Goal: Transaction & Acquisition: Purchase product/service

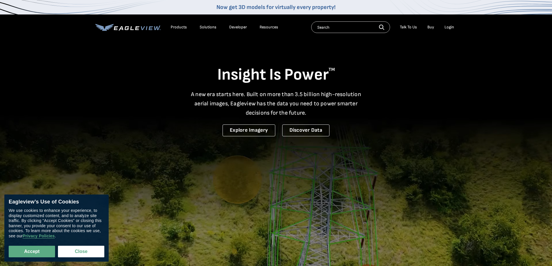
click at [449, 29] on div "Login" at bounding box center [450, 27] width 10 height 5
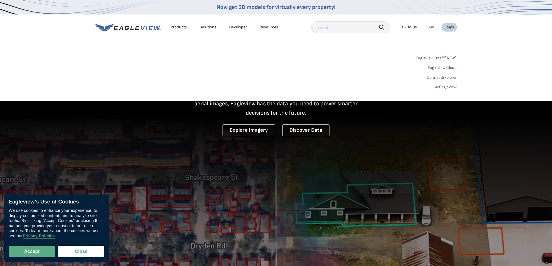
click at [444, 86] on div "Eagleview One™ * NEW * Eagleview Cloud ConnectExplorer MyEagleview" at bounding box center [276, 72] width 362 height 36
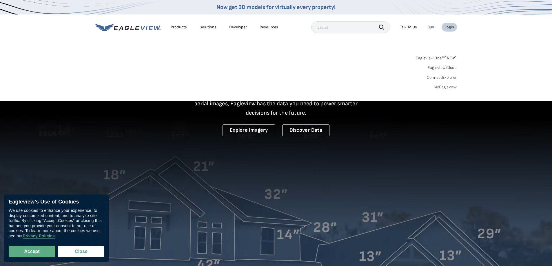
click at [444, 86] on link "MyEagleview" at bounding box center [445, 87] width 23 height 5
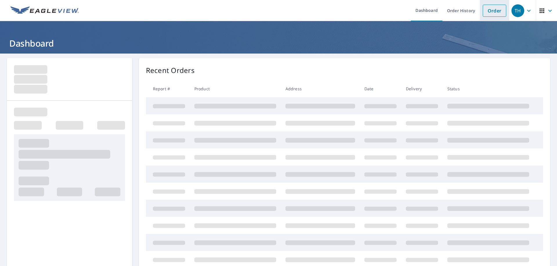
click at [496, 14] on link "Order" at bounding box center [493, 11] width 23 height 12
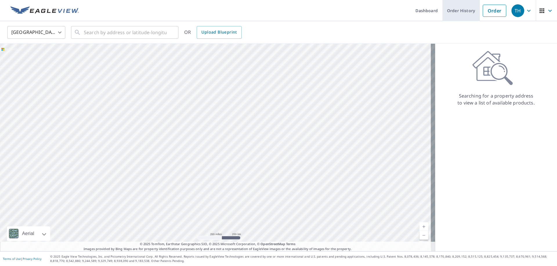
click at [449, 9] on link "Order History" at bounding box center [460, 10] width 37 height 21
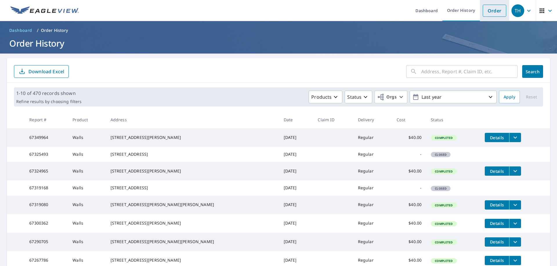
click at [491, 9] on link "Order" at bounding box center [493, 11] width 23 height 12
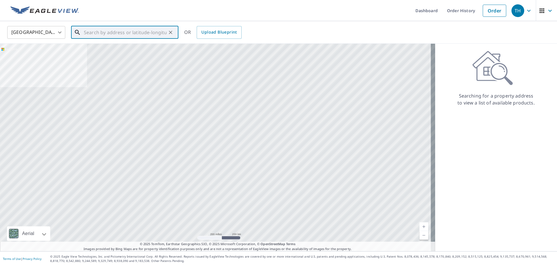
click at [124, 29] on input "text" at bounding box center [125, 32] width 83 height 16
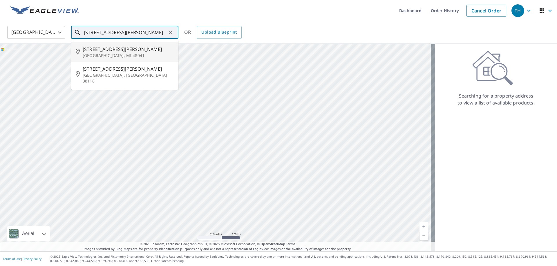
click at [110, 49] on span "2132 Miller Rd" at bounding box center [128, 49] width 91 height 7
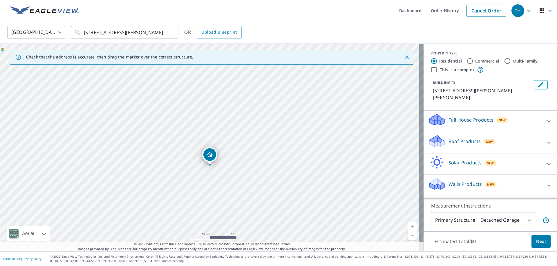
drag, startPoint x: 253, startPoint y: 138, endPoint x: 415, endPoint y: 121, distance: 162.7
click at [415, 121] on div "2132 Miller Rd Riley, MI 48041" at bounding box center [211, 148] width 423 height 208
drag, startPoint x: 328, startPoint y: 102, endPoint x: 328, endPoint y: 126, distance: 23.8
click at [328, 126] on div "2132 Miller Rd Riley, MI 48041" at bounding box center [211, 148] width 423 height 208
drag, startPoint x: 371, startPoint y: 94, endPoint x: 390, endPoint y: 202, distance: 109.9
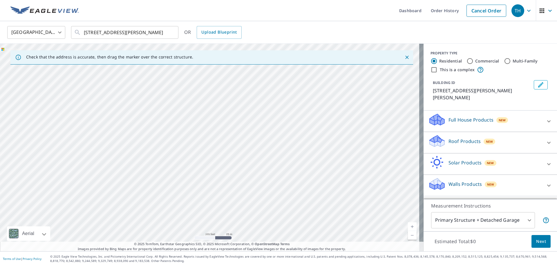
click at [390, 202] on div "2132 Miller Rd Riley, MI 48041" at bounding box center [211, 148] width 423 height 208
drag, startPoint x: 354, startPoint y: 193, endPoint x: 356, endPoint y: 90, distance: 102.4
click at [356, 90] on div "2132 Miller Rd Riley, MI 48041" at bounding box center [211, 148] width 423 height 208
click at [101, 32] on input "2132 Miller Rd Memphis, MI 48041" at bounding box center [125, 32] width 83 height 16
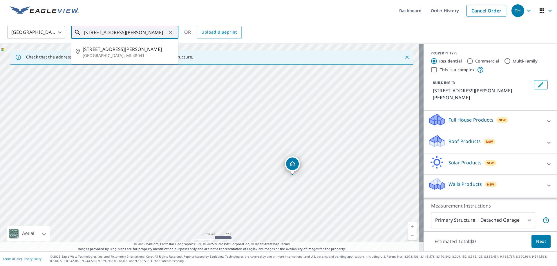
drag, startPoint x: 96, startPoint y: 32, endPoint x: 87, endPoint y: 34, distance: 8.7
click at [87, 34] on input "2132 Miller Rd Memphis, MI 48041" at bounding box center [125, 32] width 83 height 16
type input "2216 Miller Rd Memphis, MI 48041"
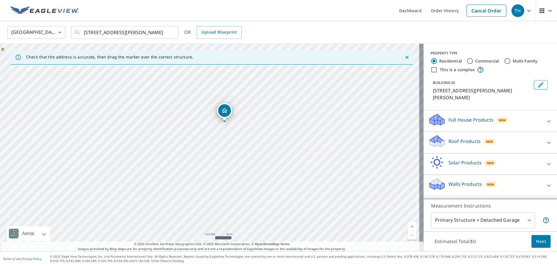
drag, startPoint x: 305, startPoint y: 159, endPoint x: 320, endPoint y: 134, distance: 29.5
click at [320, 134] on div "2216 Miller Rd Riley, MI 48041" at bounding box center [211, 148] width 423 height 208
click at [227, 110] on icon "Dropped pin, building 1, Residential property, 2216 Miller Rd Riley, MI 48041" at bounding box center [224, 110] width 7 height 7
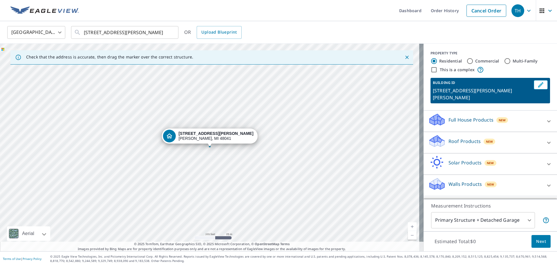
click at [455, 181] on p "Walls Products" at bounding box center [464, 184] width 33 height 7
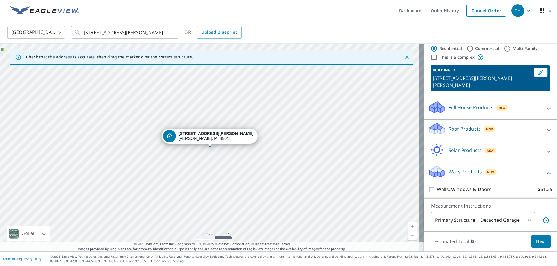
scroll to position [23, 0]
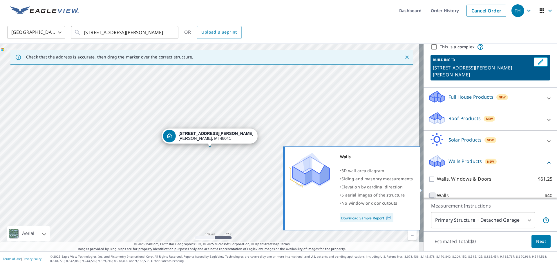
click at [429, 192] on input "Walls $40" at bounding box center [432, 195] width 9 height 7
checkbox input "true"
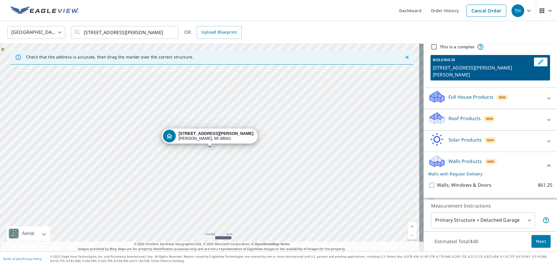
scroll to position [42, 0]
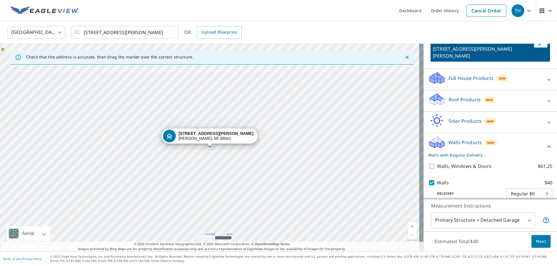
click at [531, 241] on button "Next" at bounding box center [540, 241] width 19 height 13
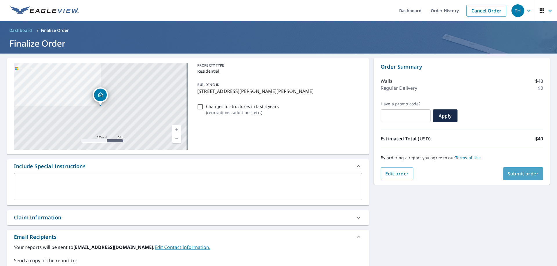
click at [515, 172] on span "Submit order" at bounding box center [522, 174] width 31 height 6
checkbox input "true"
